Goal: Task Accomplishment & Management: Manage account settings

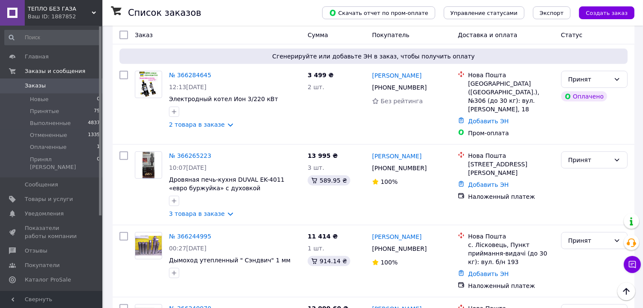
scroll to position [7047, 0]
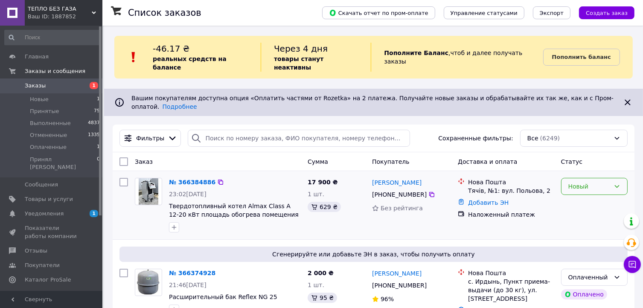
click at [585, 182] on div "Новый" at bounding box center [589, 186] width 42 height 9
click at [581, 189] on li "Принят" at bounding box center [594, 189] width 66 height 15
click at [179, 179] on link "№ 366384886" at bounding box center [190, 182] width 42 height 7
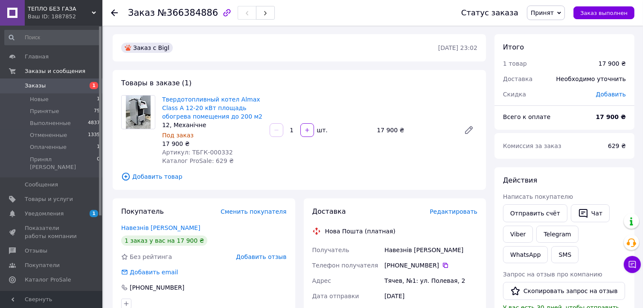
click at [63, 86] on span "Заказы" at bounding box center [52, 86] width 54 height 8
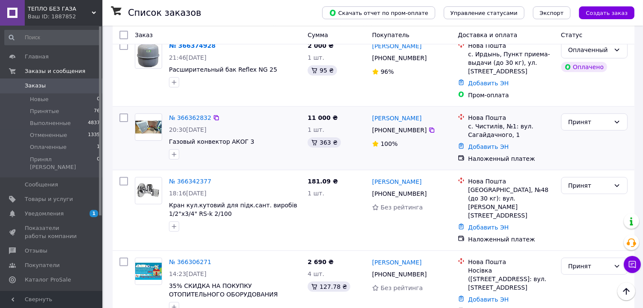
scroll to position [341, 0]
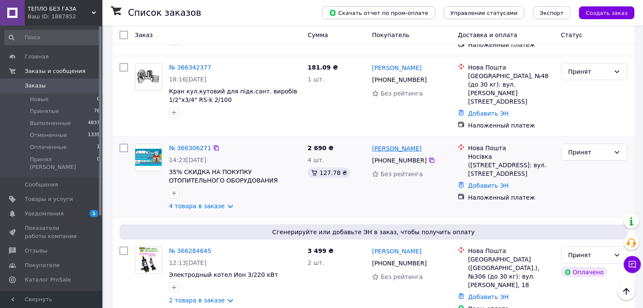
drag, startPoint x: 436, startPoint y: 123, endPoint x: 404, endPoint y: 122, distance: 32.0
click at [404, 143] on div "[PERSON_NAME]" at bounding box center [396, 148] width 51 height 11
click at [466, 180] on div "Добавить ЭН" at bounding box center [510, 186] width 89 height 12
click at [471, 182] on link "Добавить ЭН" at bounding box center [488, 185] width 41 height 7
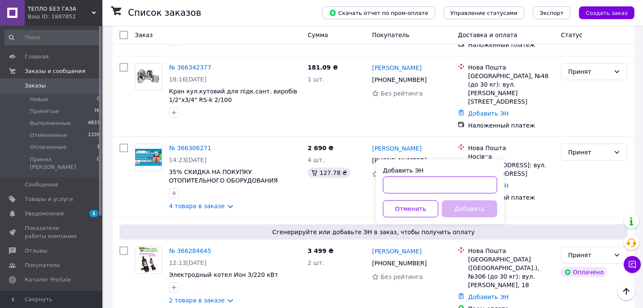
click at [416, 183] on input "Добавить ЭН" at bounding box center [440, 185] width 114 height 17
paste input "20451269275934"
type input "20451269275934"
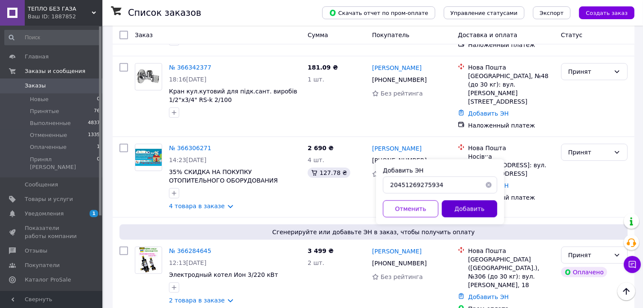
click at [456, 203] on button "Добавить" at bounding box center [468, 208] width 55 height 17
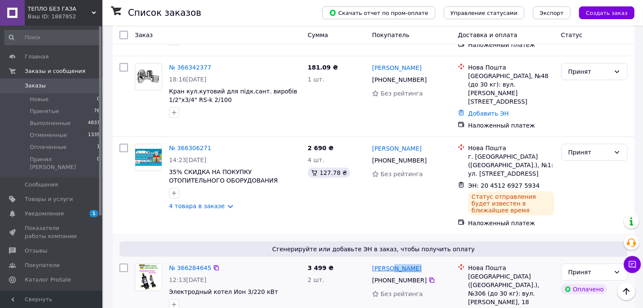
drag, startPoint x: 415, startPoint y: 234, endPoint x: 391, endPoint y: 232, distance: 23.5
click at [391, 263] on div "[PERSON_NAME]" at bounding box center [411, 268] width 81 height 11
copy link "Руденко"
click at [469, 308] on link "Добавить ЭН" at bounding box center [488, 314] width 41 height 7
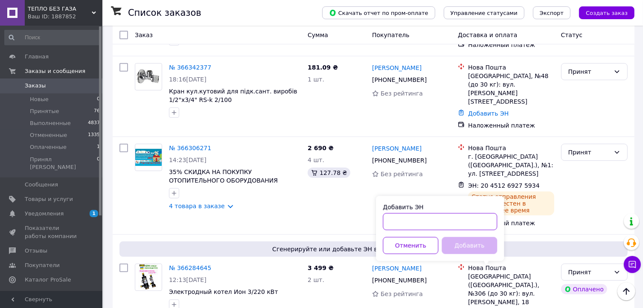
click at [425, 223] on input "Добавить ЭН" at bounding box center [440, 221] width 114 height 17
paste input "20451269272890"
type input "20451269272890"
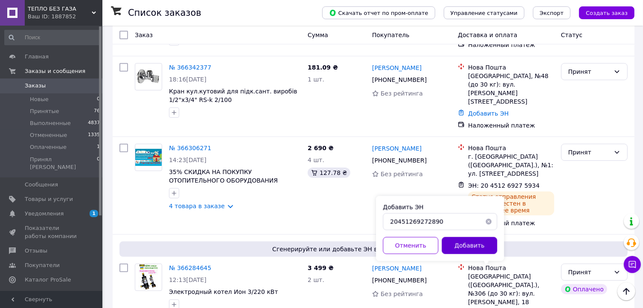
click at [459, 247] on button "Добавить" at bounding box center [468, 245] width 55 height 17
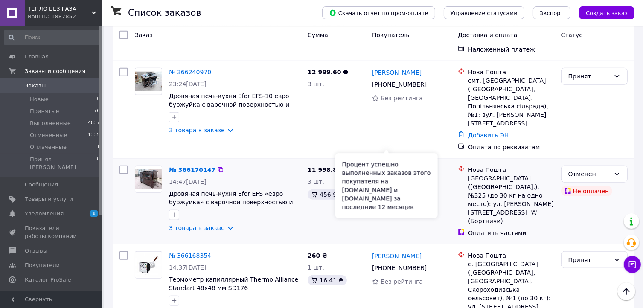
scroll to position [910, 0]
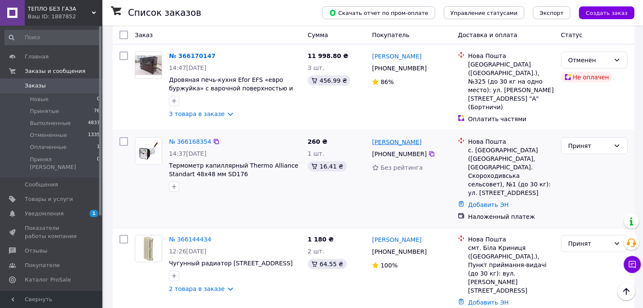
drag, startPoint x: 422, startPoint y: 86, endPoint x: 394, endPoint y: 86, distance: 28.2
click at [394, 137] on div "[PERSON_NAME]" at bounding box center [411, 142] width 81 height 11
copy link "Кібальник"
click at [479, 201] on link "Добавить ЭН" at bounding box center [488, 204] width 41 height 7
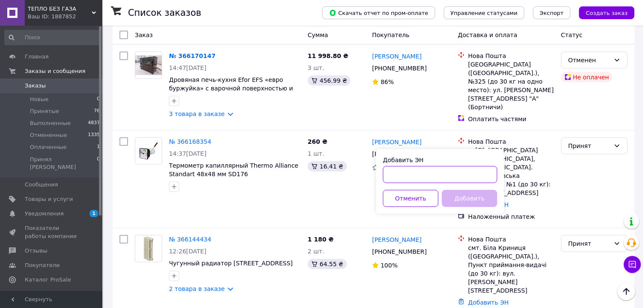
click at [416, 172] on input "Добавить ЭН" at bounding box center [440, 174] width 114 height 17
paste input "20400483068260"
type input "20400483068260"
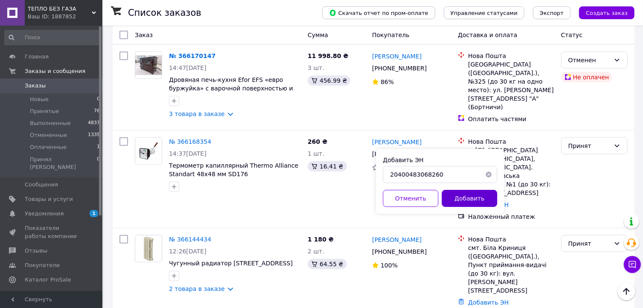
click at [465, 201] on button "Добавить" at bounding box center [468, 198] width 55 height 17
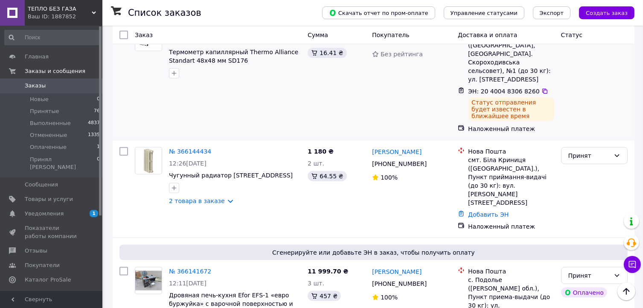
scroll to position [1024, 0]
drag, startPoint x: 426, startPoint y: 182, endPoint x: 395, endPoint y: 181, distance: 31.6
click at [395, 266] on div "[PERSON_NAME]" at bounding box center [411, 271] width 81 height 11
copy link "Сніжицька"
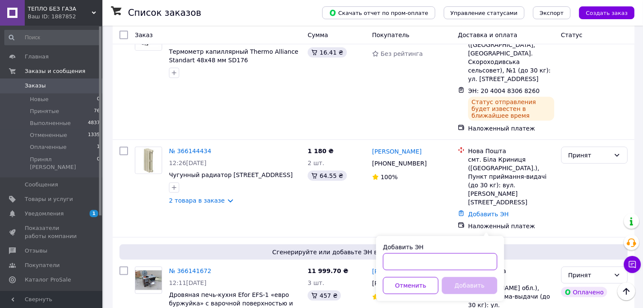
click at [410, 261] on input "Добавить ЭН" at bounding box center [440, 261] width 114 height 17
paste input "20451269270539"
type input "20451269270539"
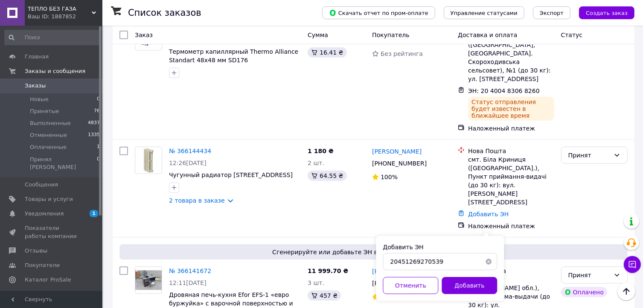
click at [465, 285] on button "Добавить" at bounding box center [468, 285] width 55 height 17
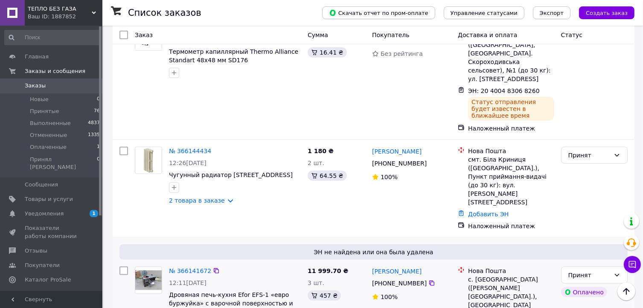
scroll to position [1137, 0]
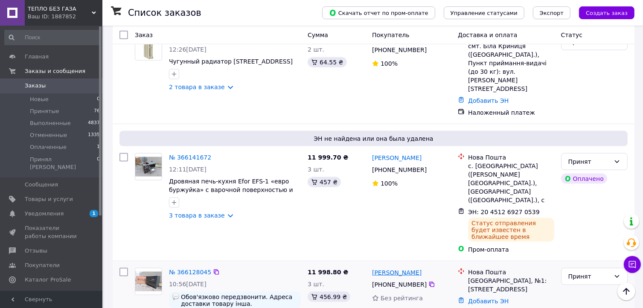
drag, startPoint x: 427, startPoint y: 166, endPoint x: 391, endPoint y: 167, distance: 36.3
click at [391, 267] on div "[PERSON_NAME]" at bounding box center [411, 272] width 81 height 11
copy link "Градовська"
click at [471, 298] on link "Добавить ЭН" at bounding box center [488, 301] width 41 height 7
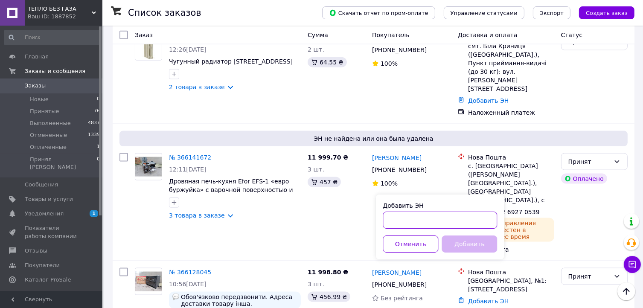
click at [407, 222] on input "Добавить ЭН" at bounding box center [440, 220] width 114 height 17
paste input "20451269271888"
type input "20451269271888"
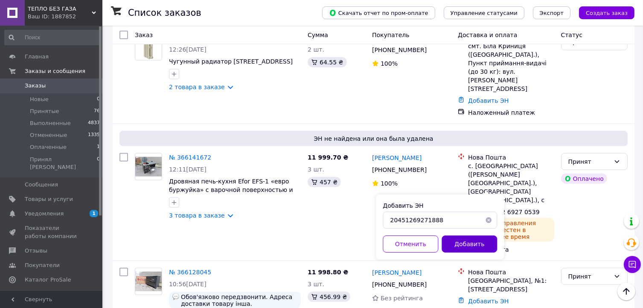
click at [459, 242] on button "Добавить" at bounding box center [468, 243] width 55 height 17
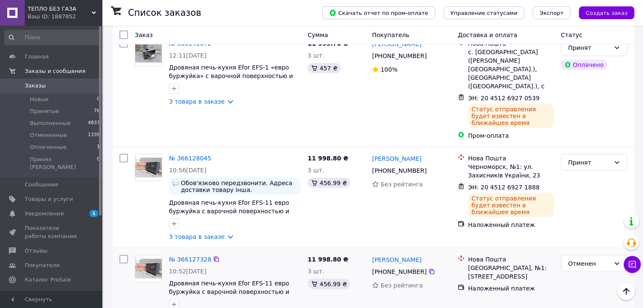
scroll to position [1365, 0]
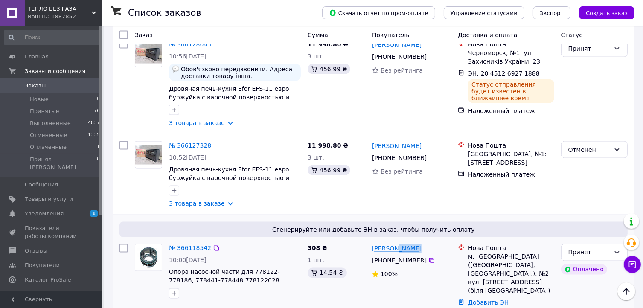
drag, startPoint x: 415, startPoint y: 145, endPoint x: 393, endPoint y: 144, distance: 21.8
click at [393, 243] on div "[PERSON_NAME]" at bounding box center [411, 248] width 81 height 11
copy link "Кашпур"
click at [474, 299] on link "Добавить ЭН" at bounding box center [488, 302] width 41 height 7
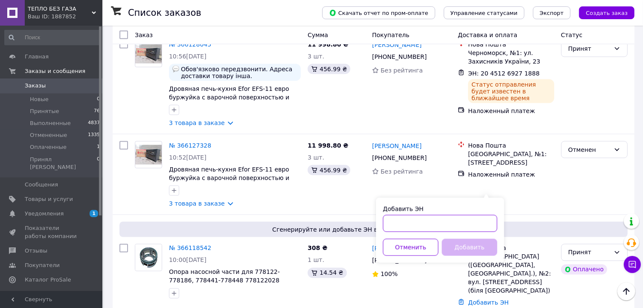
drag, startPoint x: 410, startPoint y: 222, endPoint x: 415, endPoint y: 220, distance: 5.2
click at [410, 222] on input "Добавить ЭН" at bounding box center [440, 223] width 114 height 17
paste input "20451269267643"
type input "20451269267643"
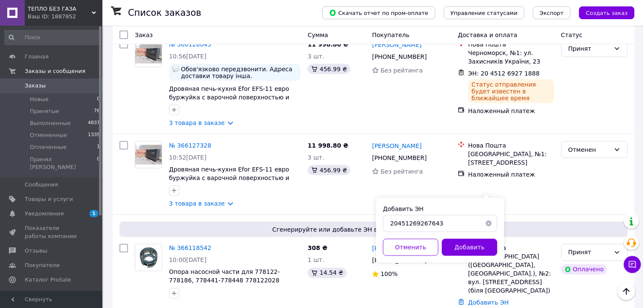
click at [461, 249] on button "Добавить" at bounding box center [468, 247] width 55 height 17
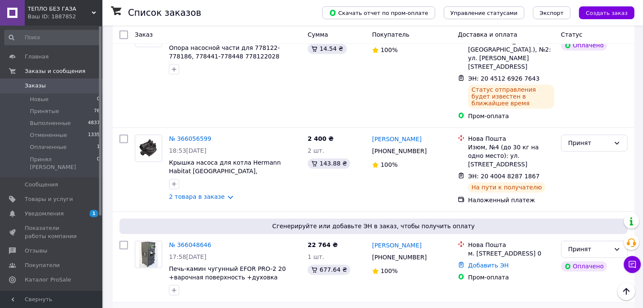
scroll to position [1592, 0]
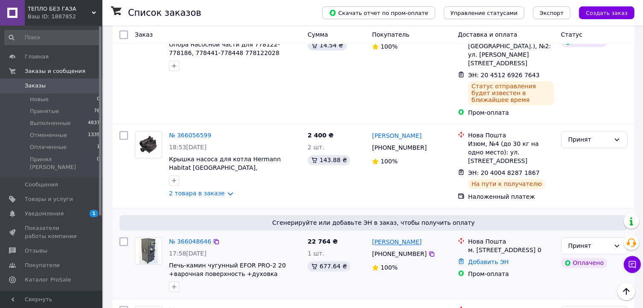
drag, startPoint x: 412, startPoint y: 119, endPoint x: 391, endPoint y: 119, distance: 20.9
click at [391, 237] on div "[PERSON_NAME]" at bounding box center [396, 242] width 51 height 11
copy link "Гонтарук"
click at [483, 259] on link "Добавить ЭН" at bounding box center [488, 262] width 41 height 7
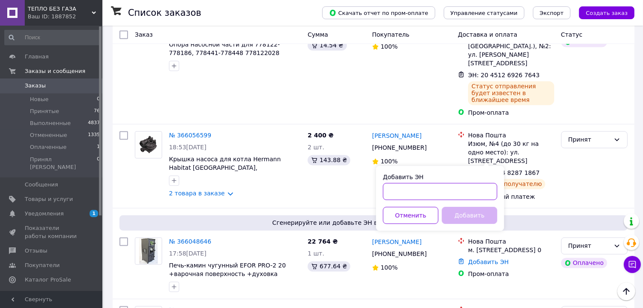
click at [439, 194] on input "Добавить ЭН" at bounding box center [440, 191] width 114 height 17
paste input "20451269265054"
type input "20451269265054"
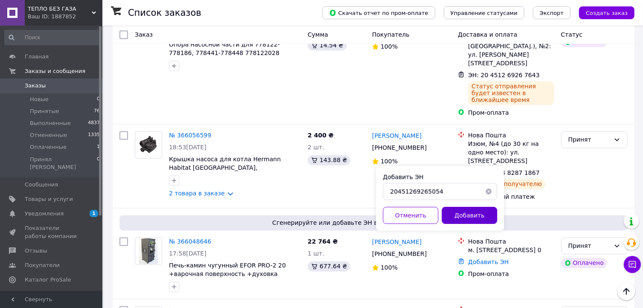
click at [469, 216] on button "Добавить" at bounding box center [468, 215] width 55 height 17
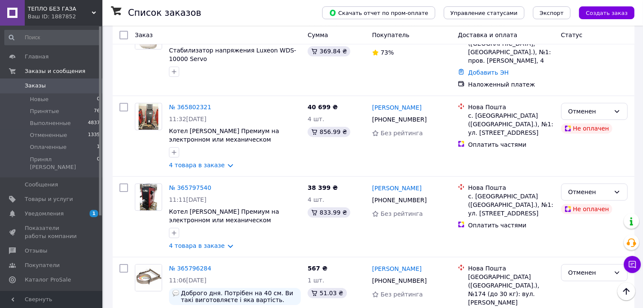
scroll to position [2730, 0]
